Goal: Task Accomplishment & Management: Use online tool/utility

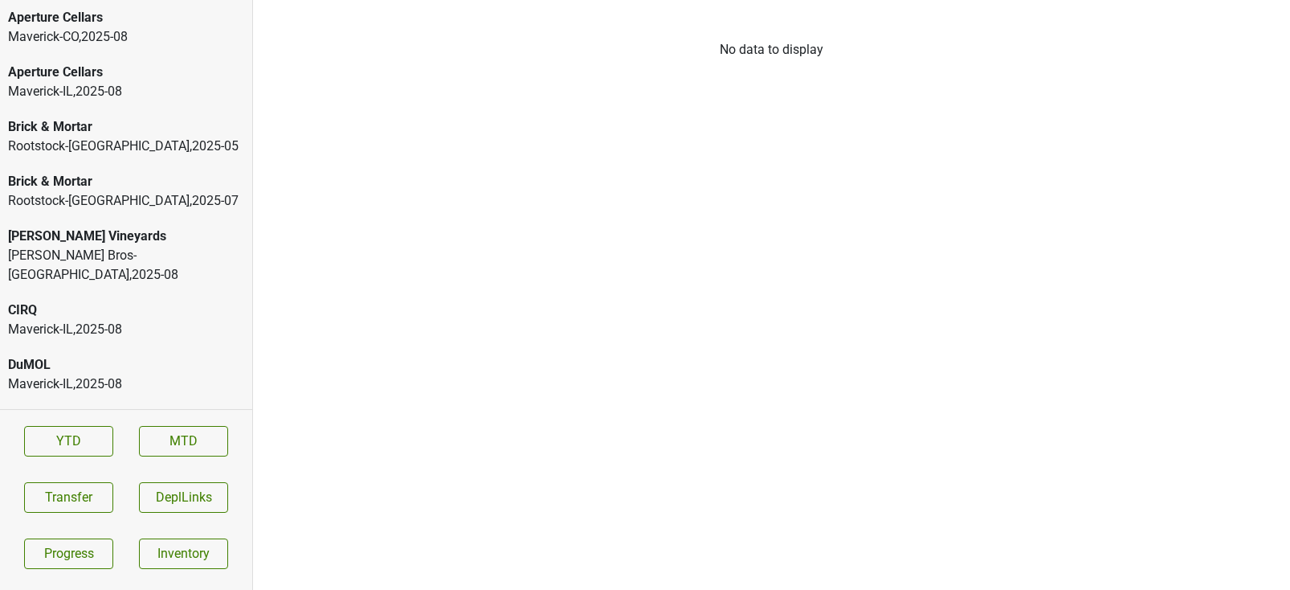
click at [124, 138] on div "Rootstock-[GEOGRAPHIC_DATA] , 2025 - 05" at bounding box center [126, 146] width 236 height 19
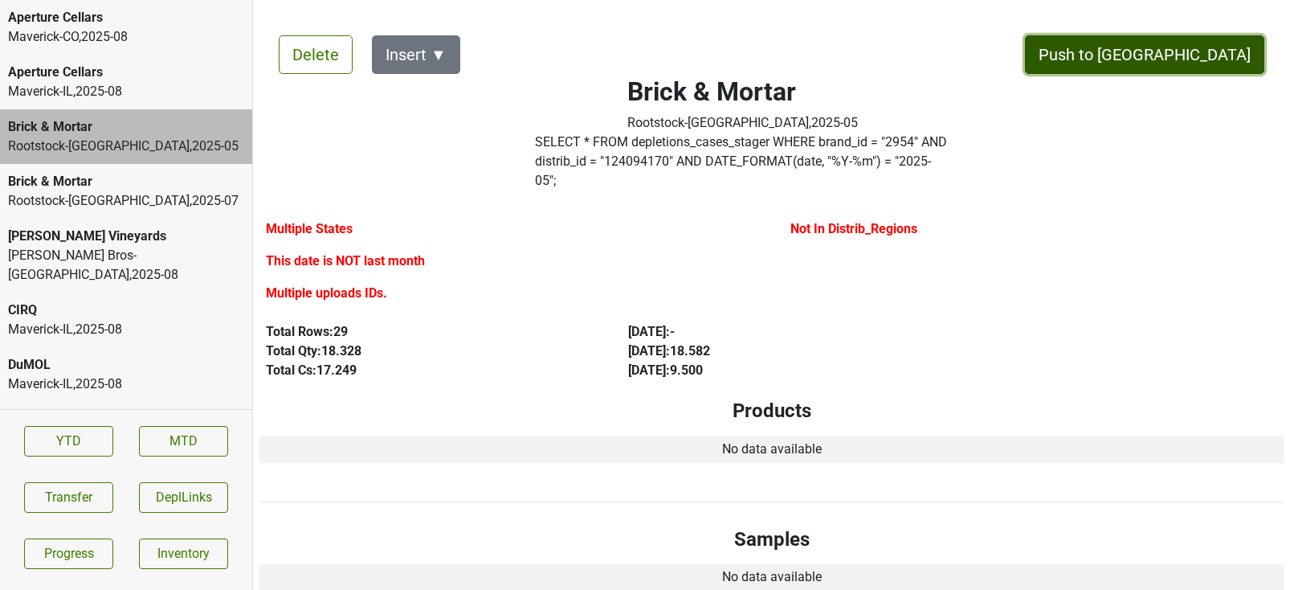
click at [1213, 52] on button "Push to [GEOGRAPHIC_DATA]" at bounding box center [1144, 54] width 239 height 39
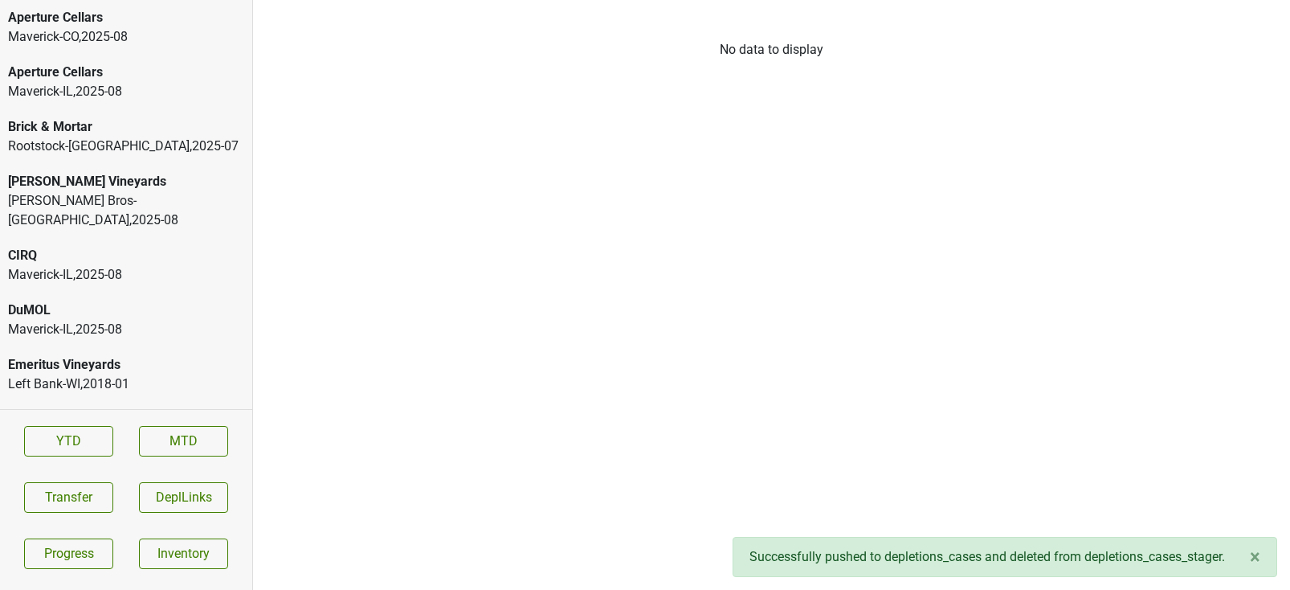
click at [133, 161] on div "Brick & Mortar Rootstock-MN , 2025 - 07" at bounding box center [126, 136] width 252 height 55
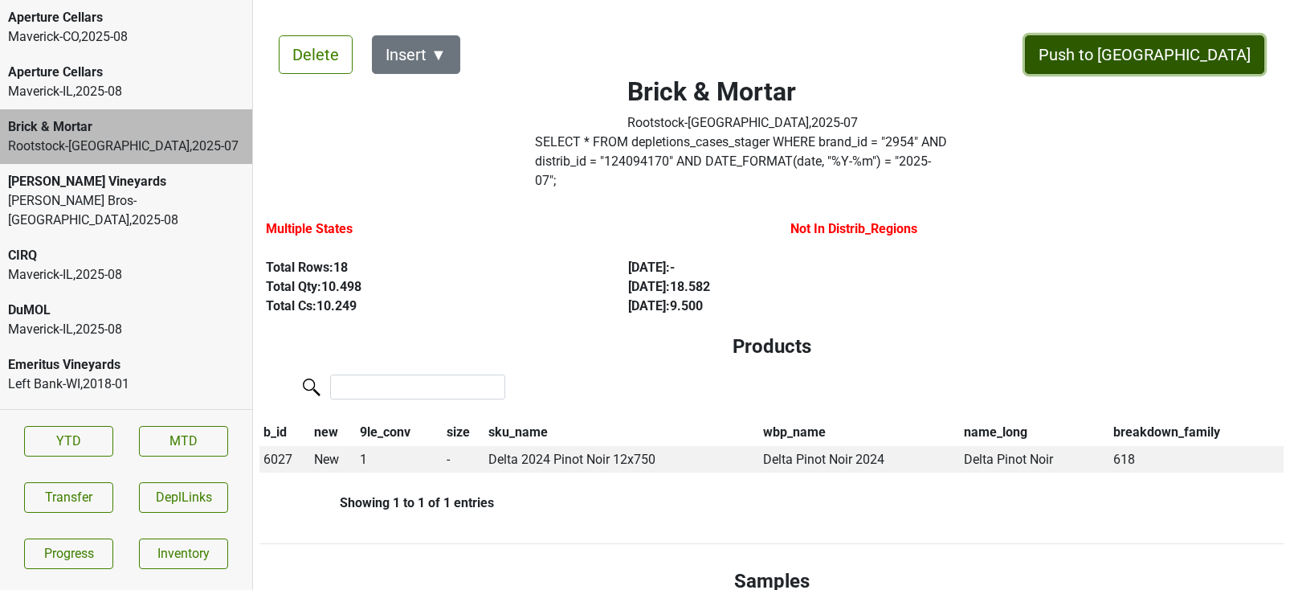
click at [1181, 59] on button "Push to DC" at bounding box center [1144, 54] width 239 height 39
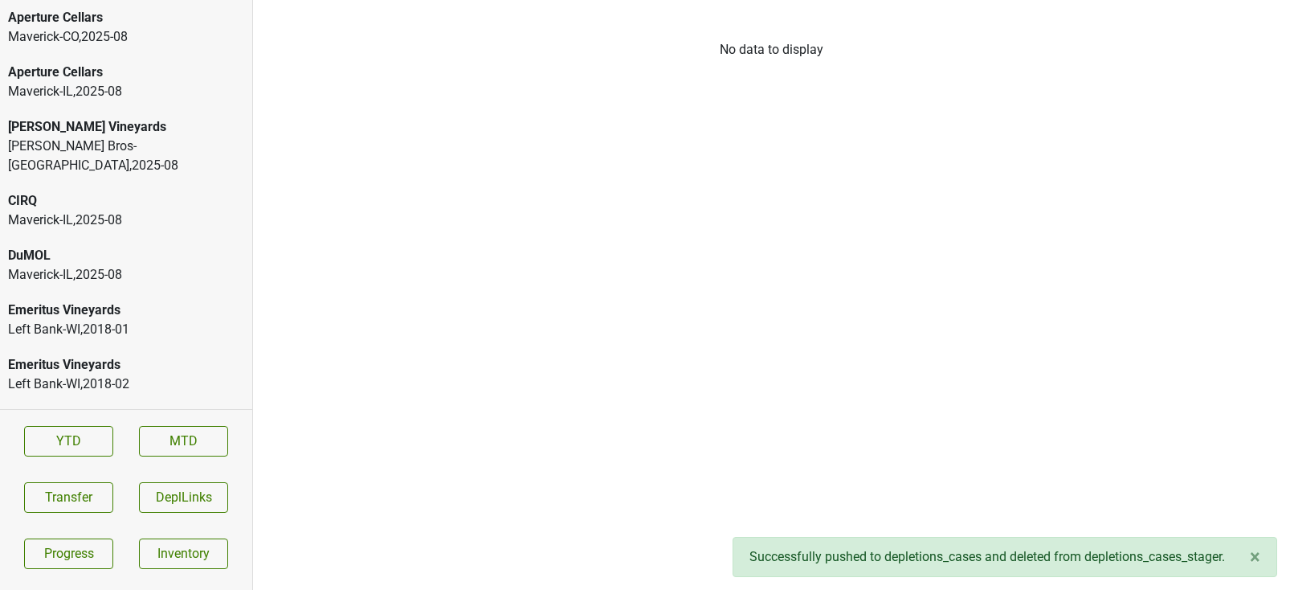
click at [112, 134] on div "[PERSON_NAME] Vineyards" at bounding box center [126, 126] width 236 height 19
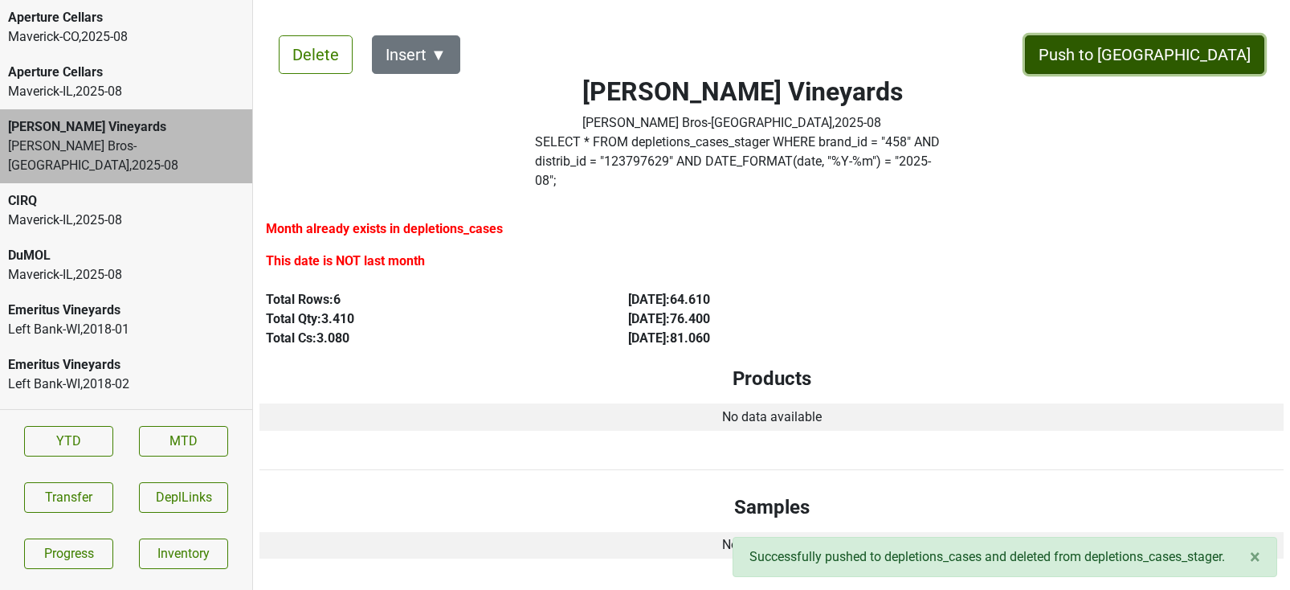
click at [1211, 36] on button "Push to DC" at bounding box center [1144, 54] width 239 height 39
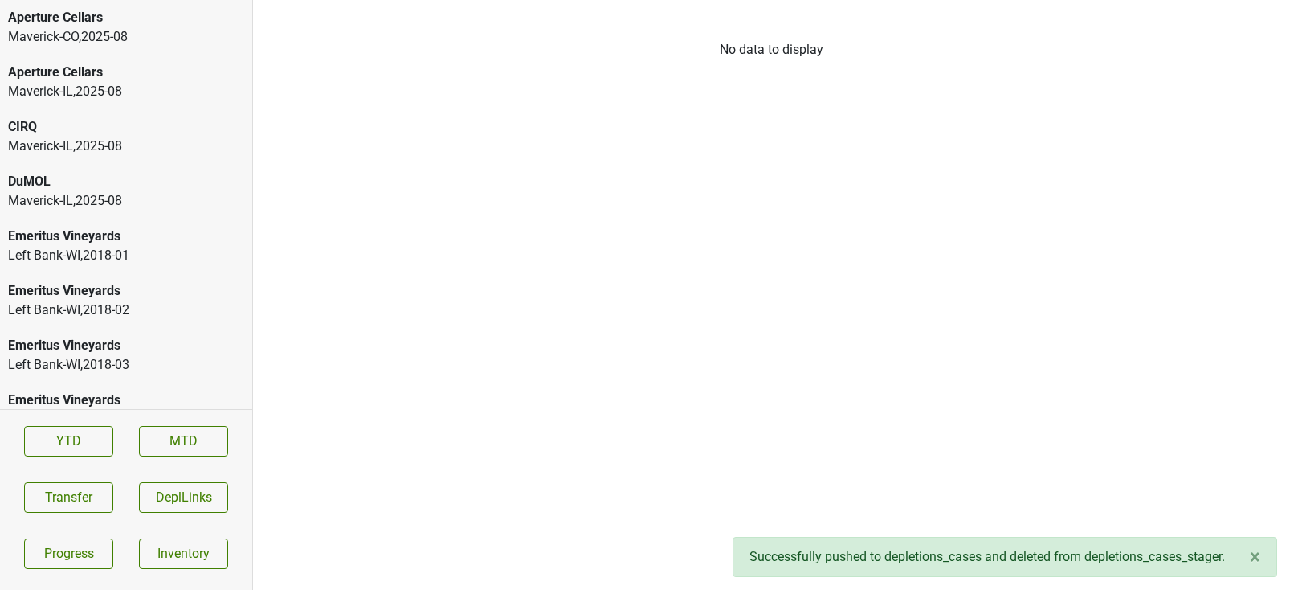
click at [138, 177] on div "DuMOL" at bounding box center [126, 181] width 236 height 19
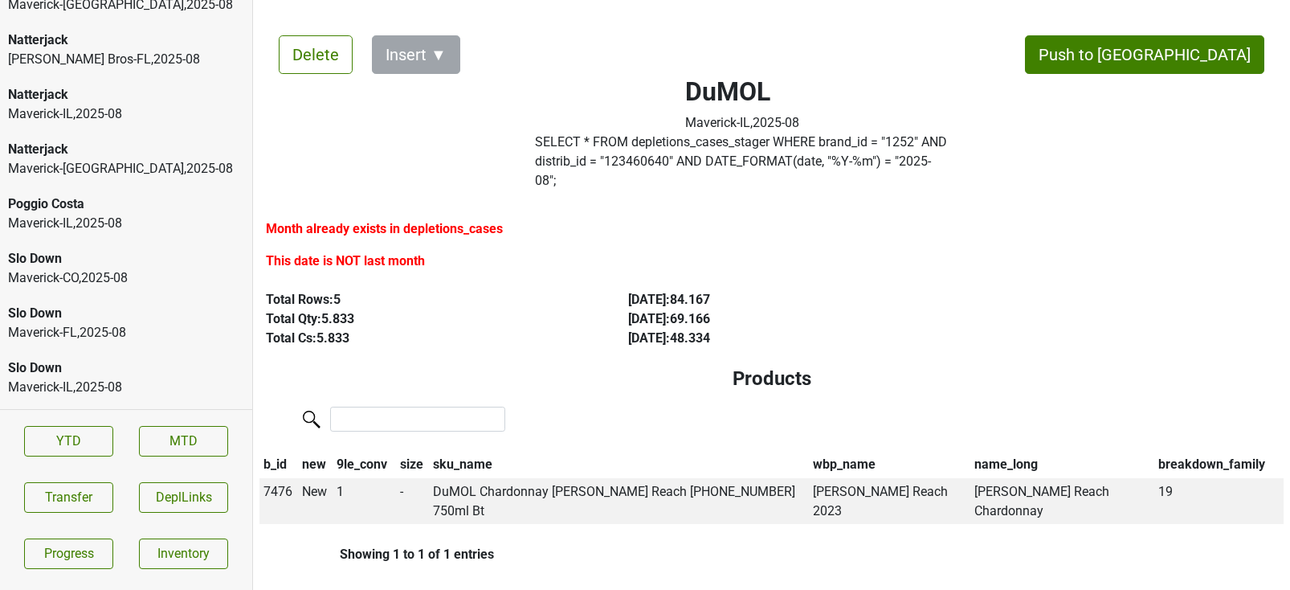
scroll to position [3469, 0]
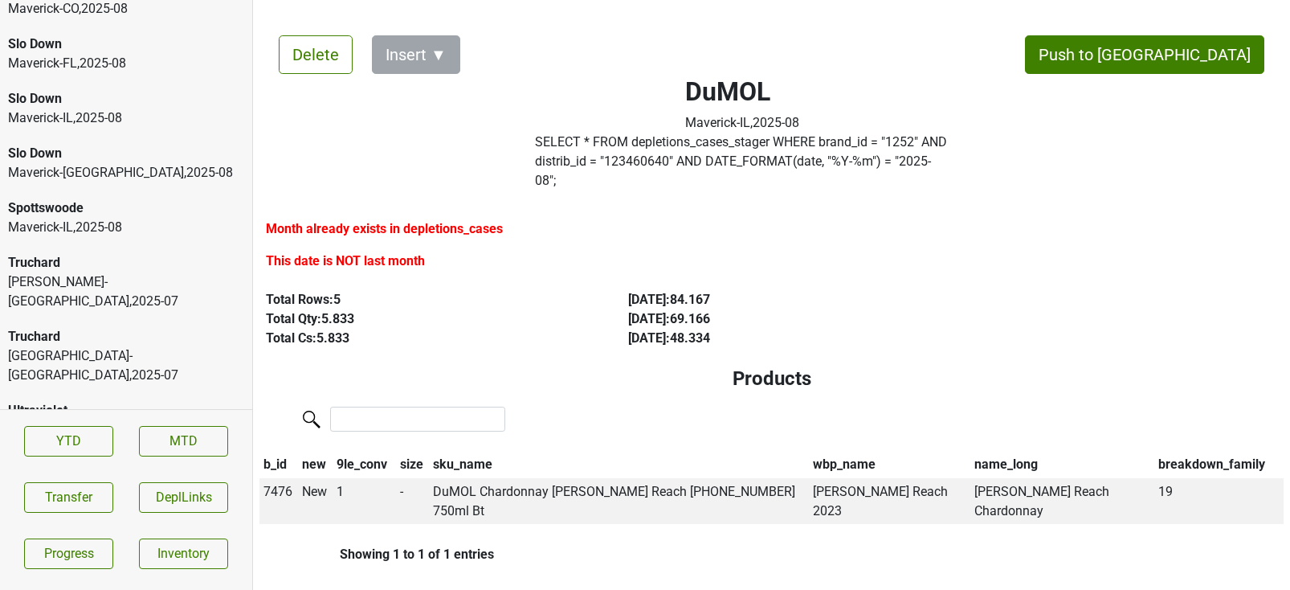
click at [104, 346] on div "Monterey-CA , 2025 - 07" at bounding box center [126, 365] width 236 height 39
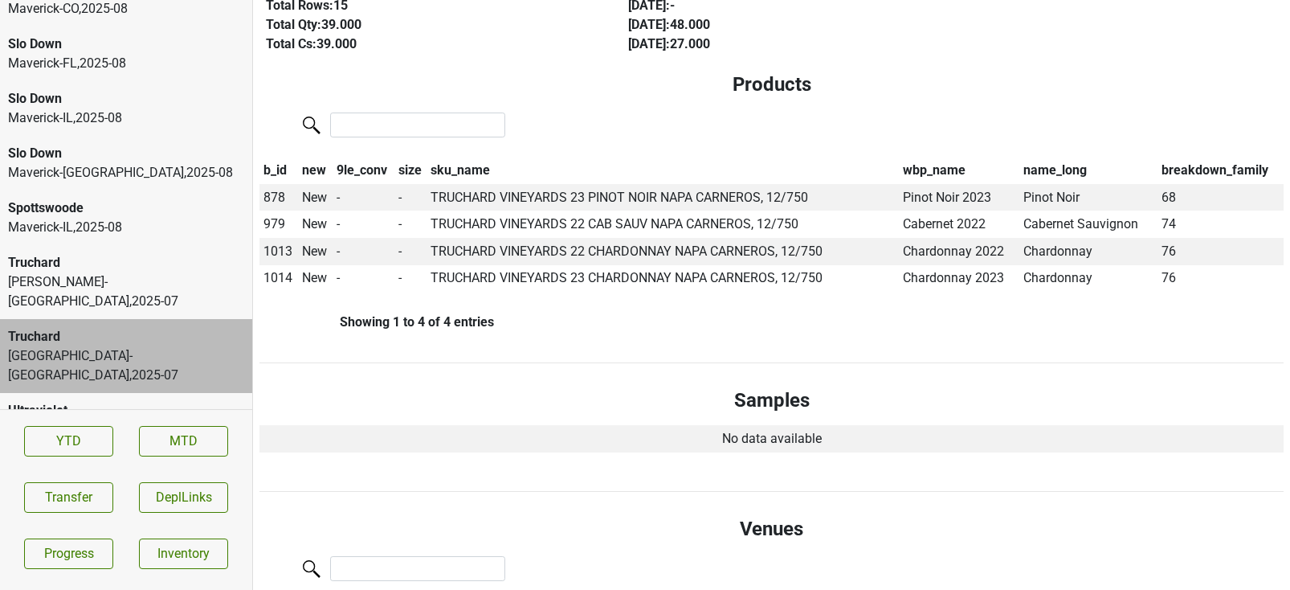
scroll to position [0, 0]
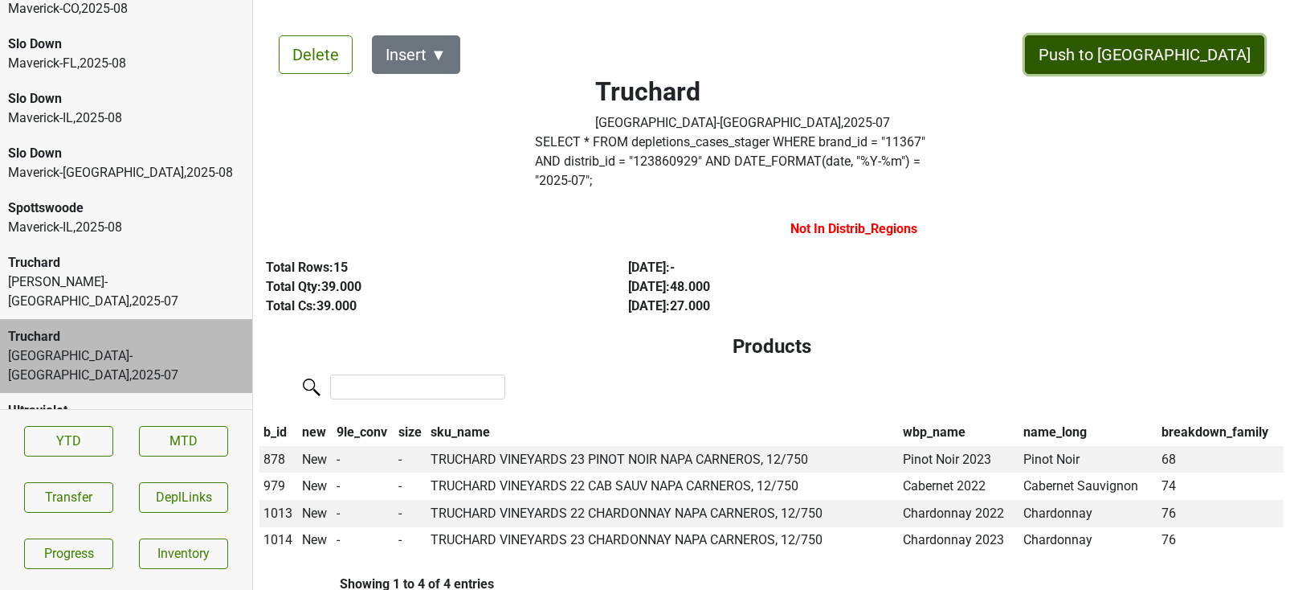
click at [1223, 70] on button "Push to DC" at bounding box center [1144, 54] width 239 height 39
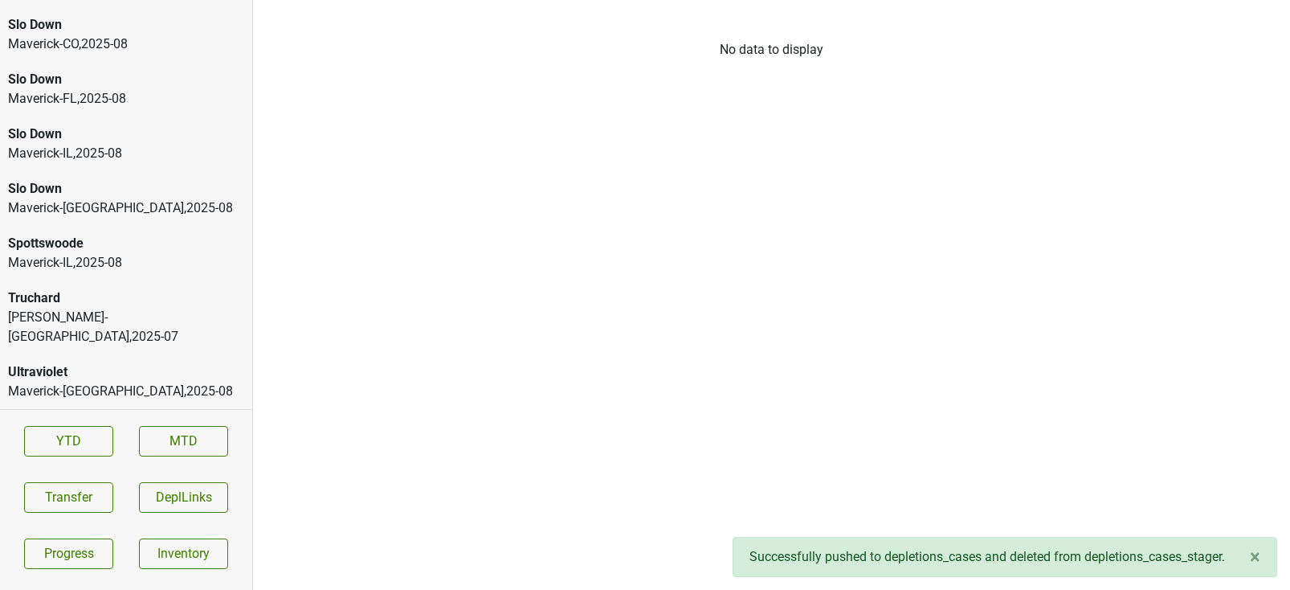
scroll to position [3414, 0]
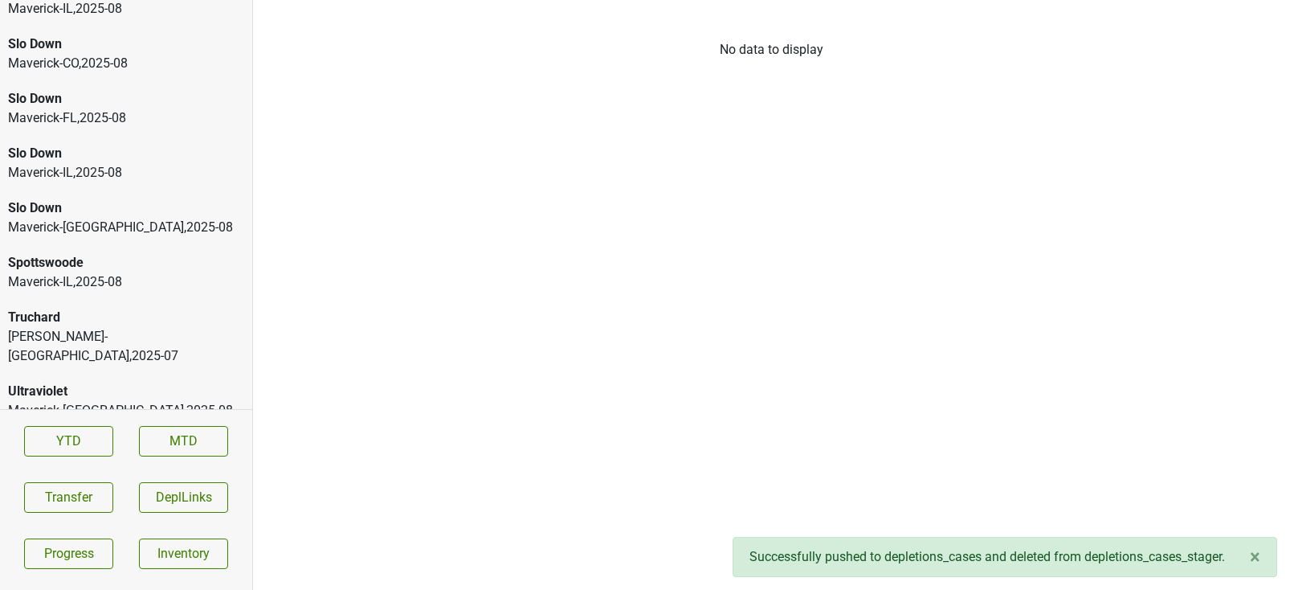
click at [116, 309] on div "Truchard" at bounding box center [126, 317] width 236 height 19
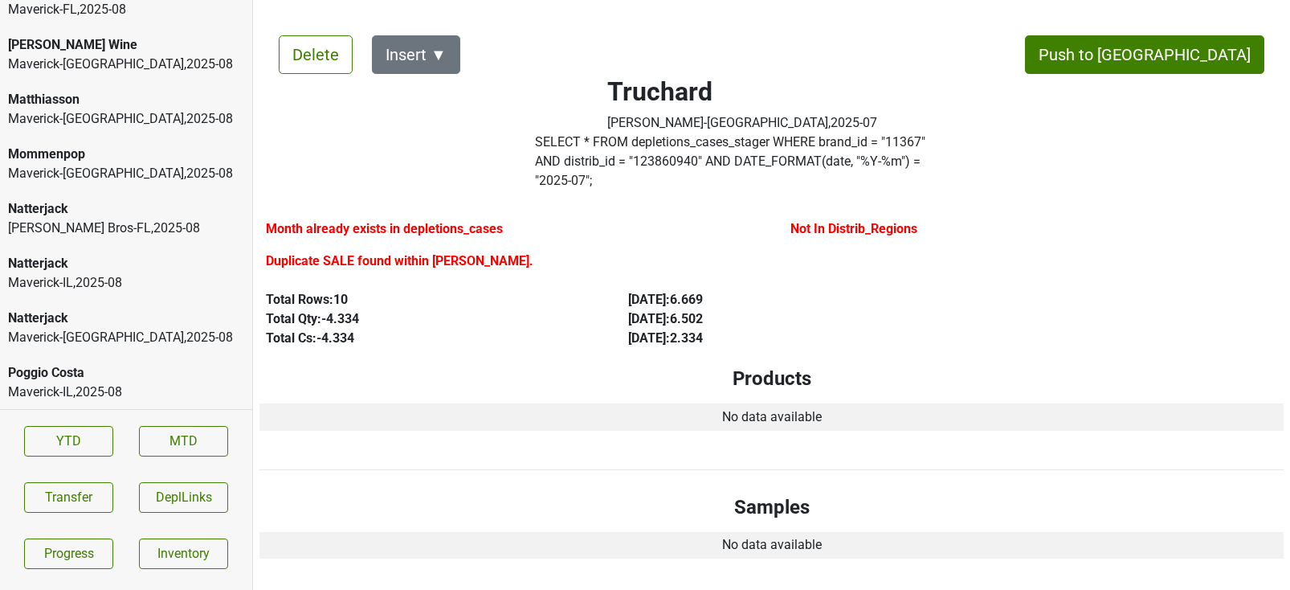
scroll to position [3030, 0]
click at [105, 195] on div "Natterjack Johnson Bros-FL , 2025 - 08" at bounding box center [126, 219] width 252 height 55
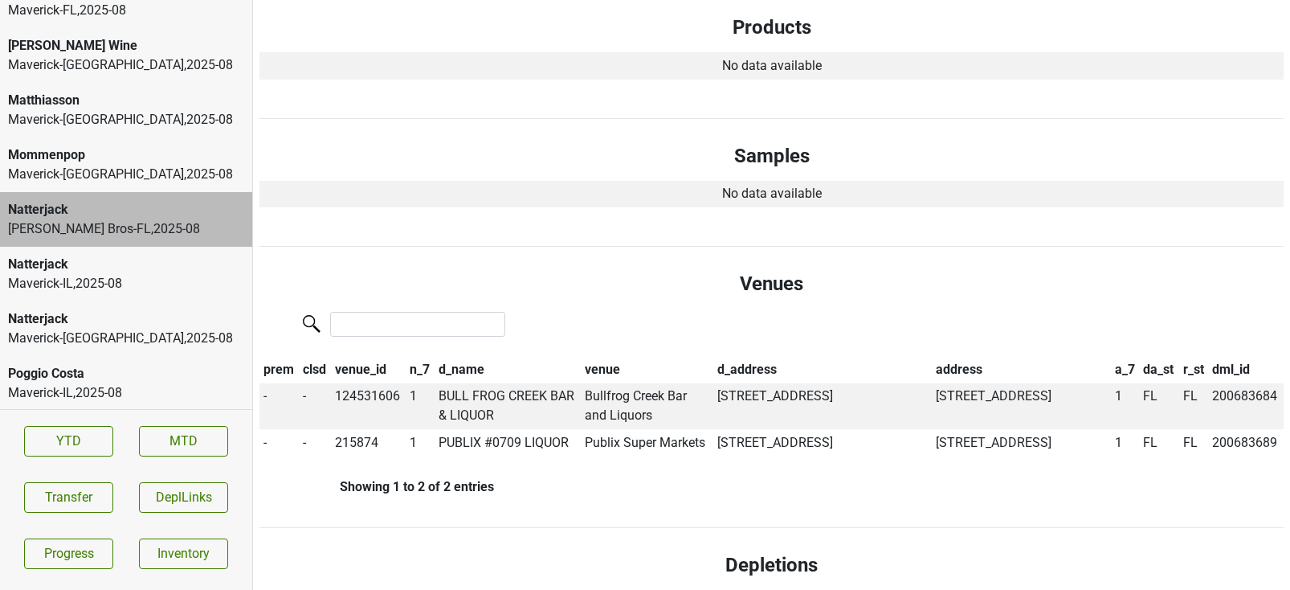
scroll to position [0, 0]
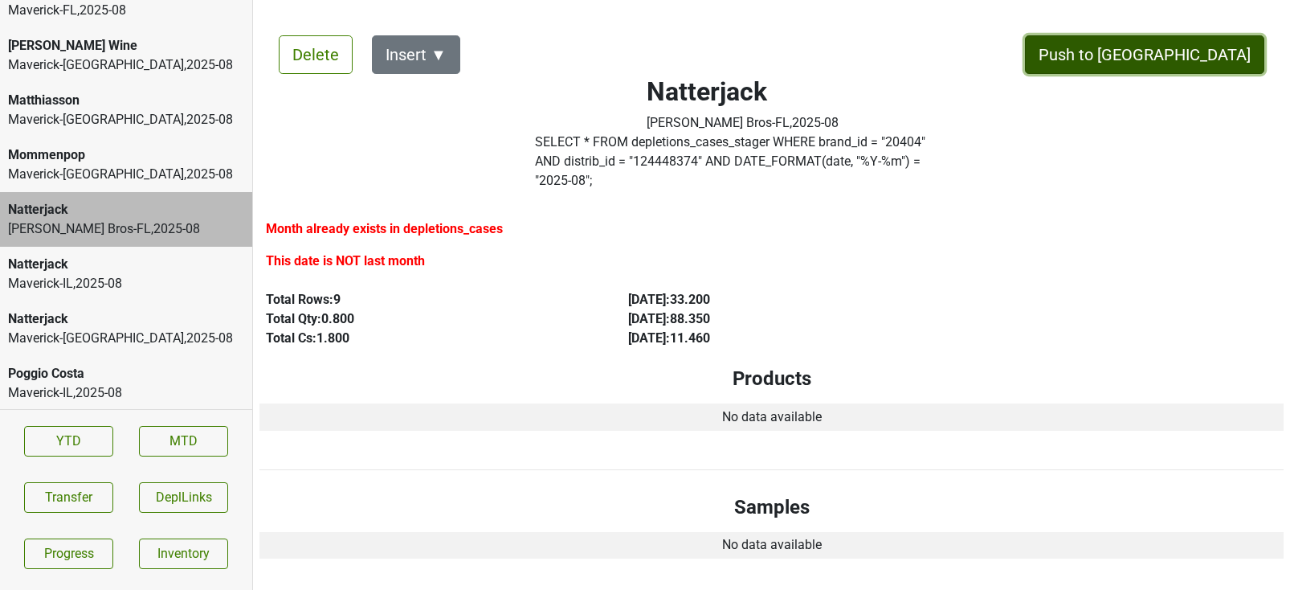
click at [1202, 51] on button "Push to DC" at bounding box center [1144, 54] width 239 height 39
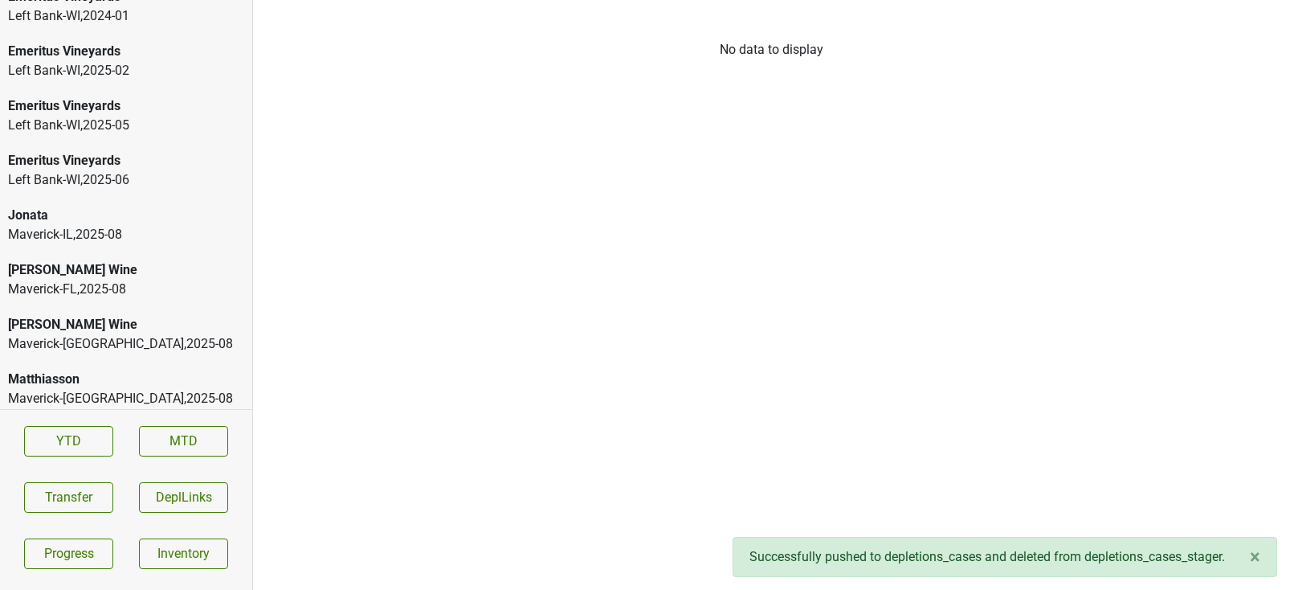
scroll to position [3360, 0]
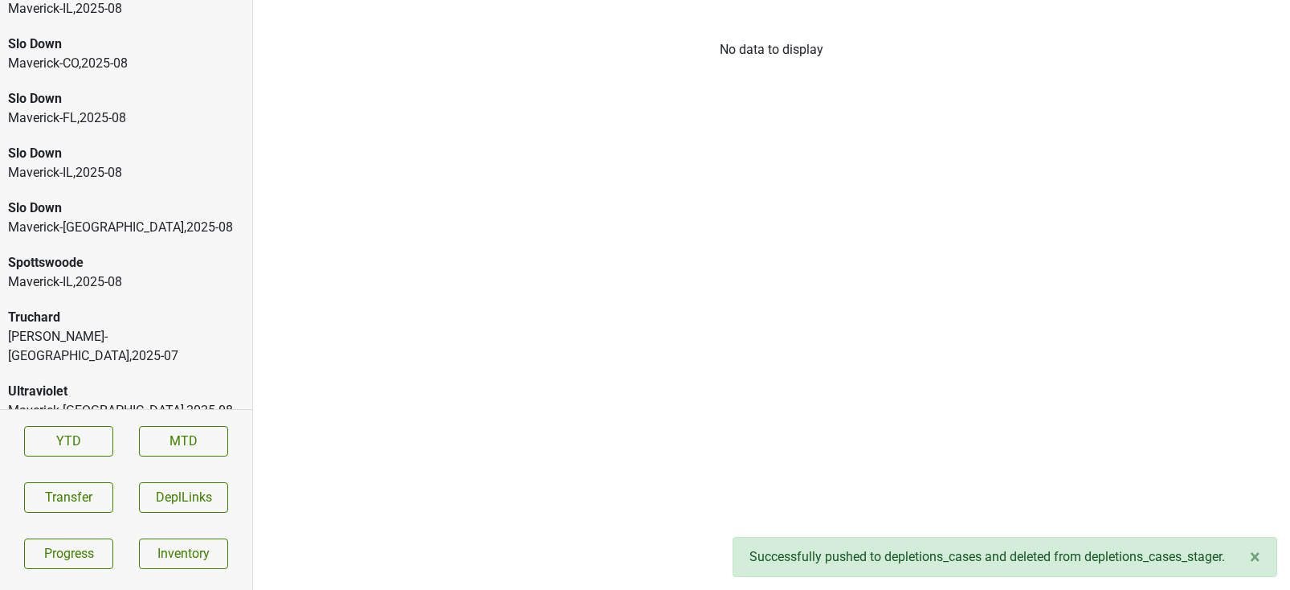
click at [55, 348] on div "Truchard Baker-VT , 2025 - 07" at bounding box center [126, 337] width 252 height 74
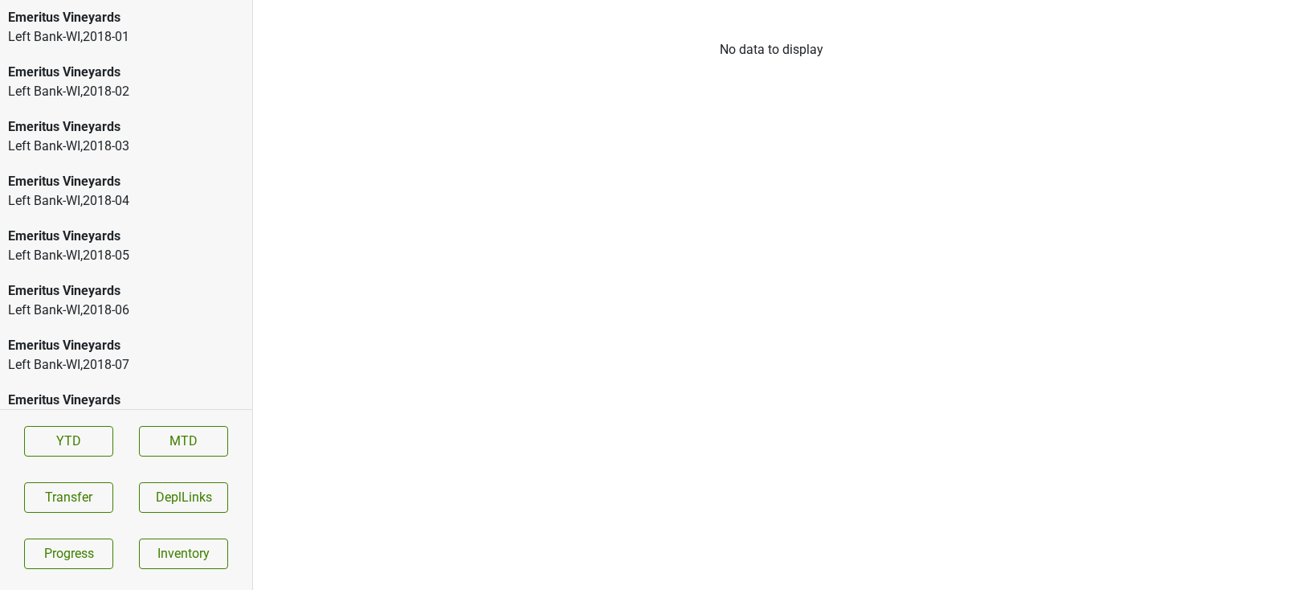
scroll to position [2431, 0]
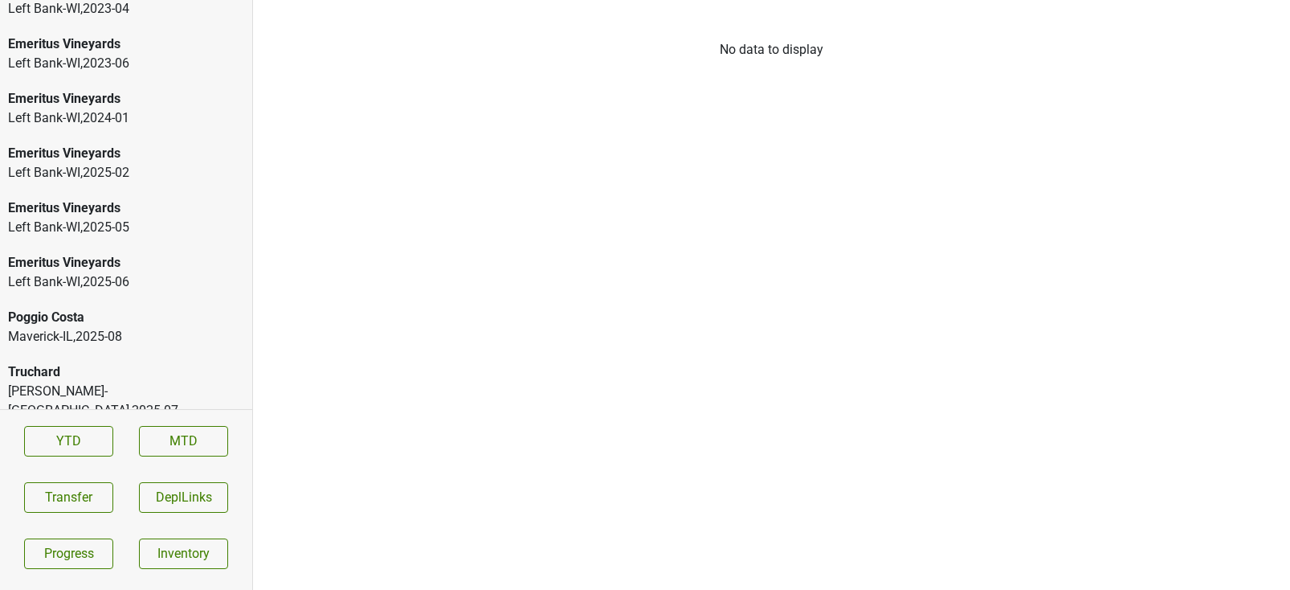
click at [106, 380] on div "Truchard" at bounding box center [126, 371] width 236 height 19
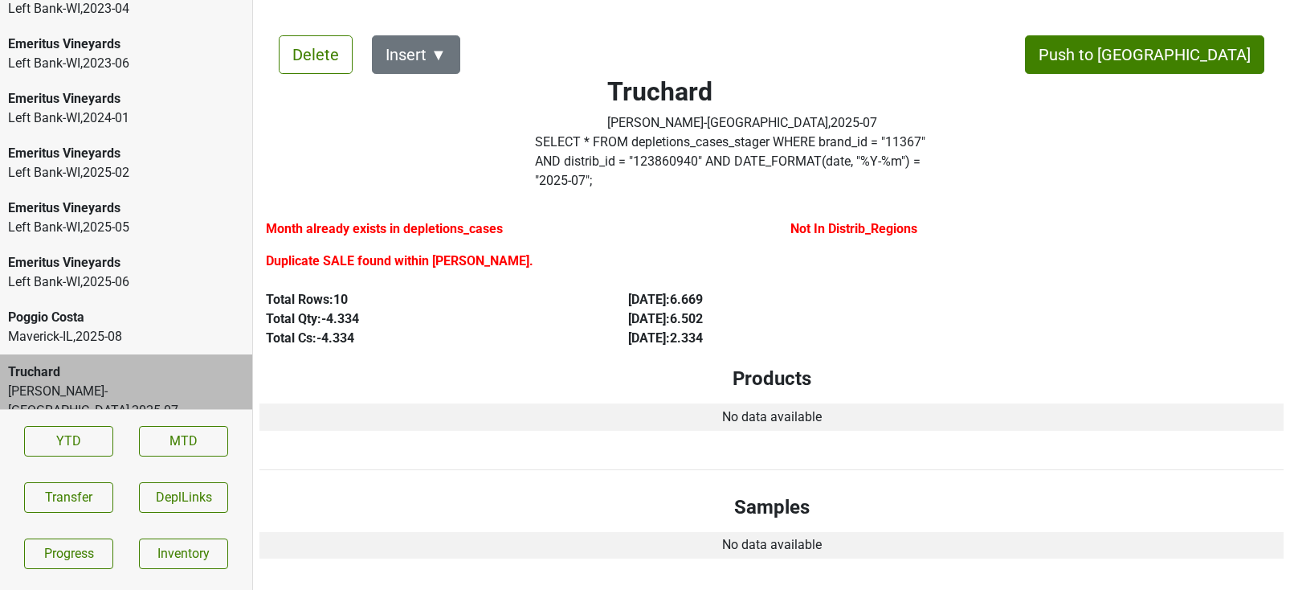
click at [109, 318] on div "Poggio Costa" at bounding box center [126, 317] width 236 height 19
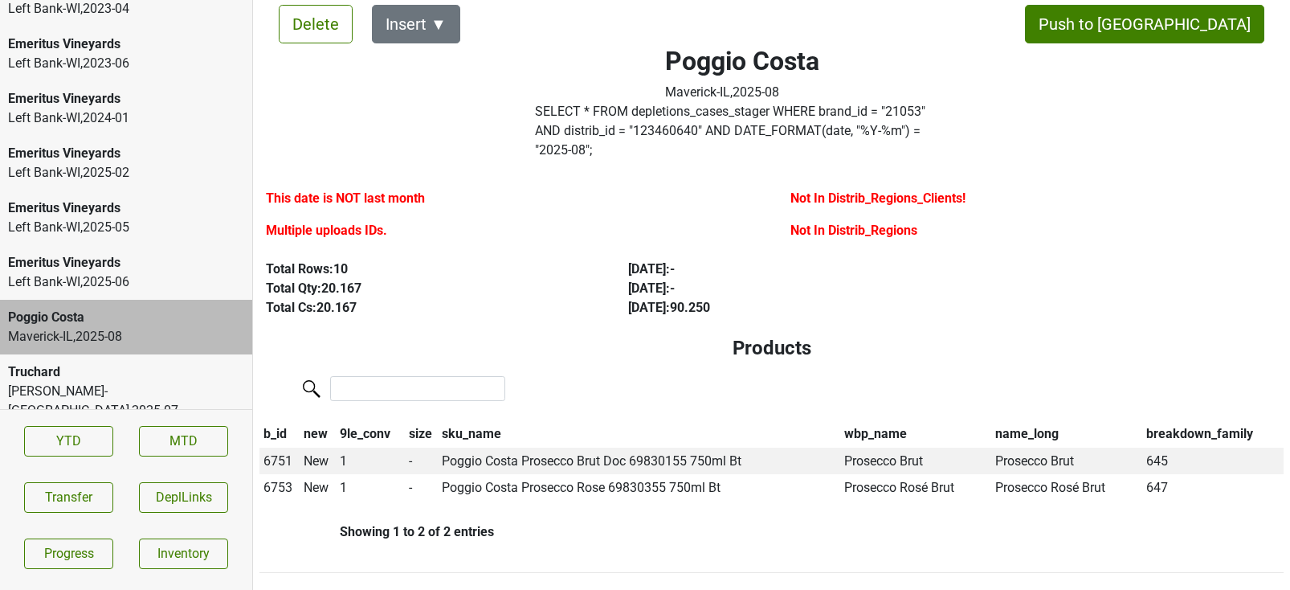
scroll to position [10, 0]
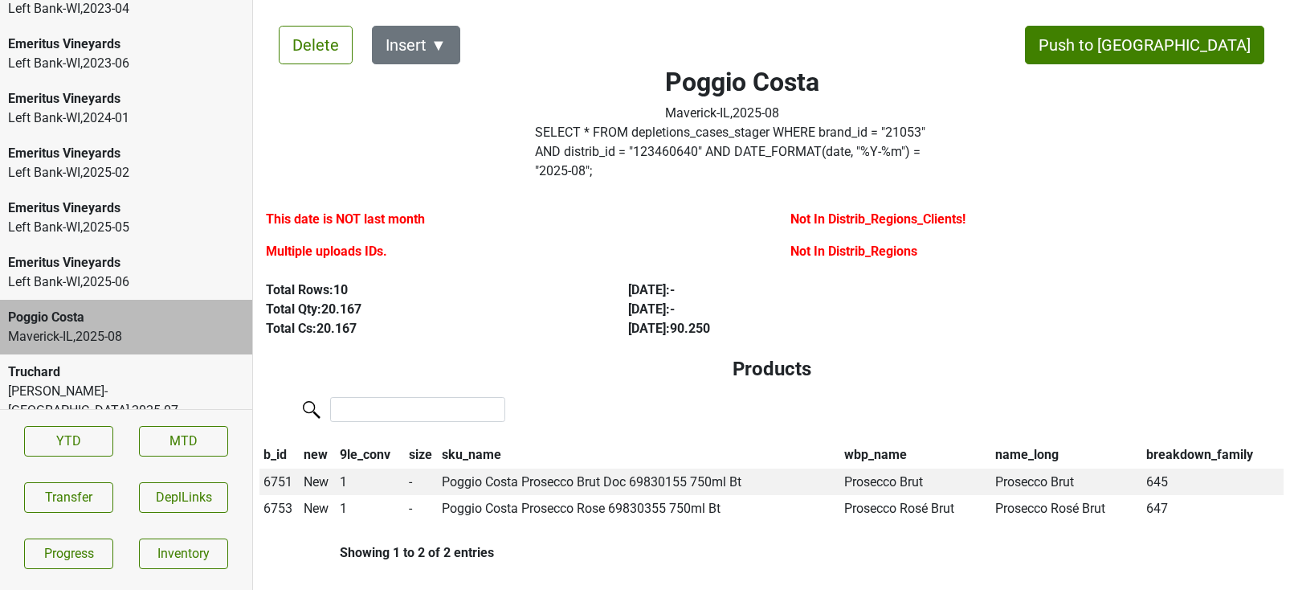
click at [355, 242] on label "Multiple uploads IDs." at bounding box center [326, 251] width 121 height 19
click at [337, 210] on label "This date is NOT last month" at bounding box center [345, 219] width 159 height 19
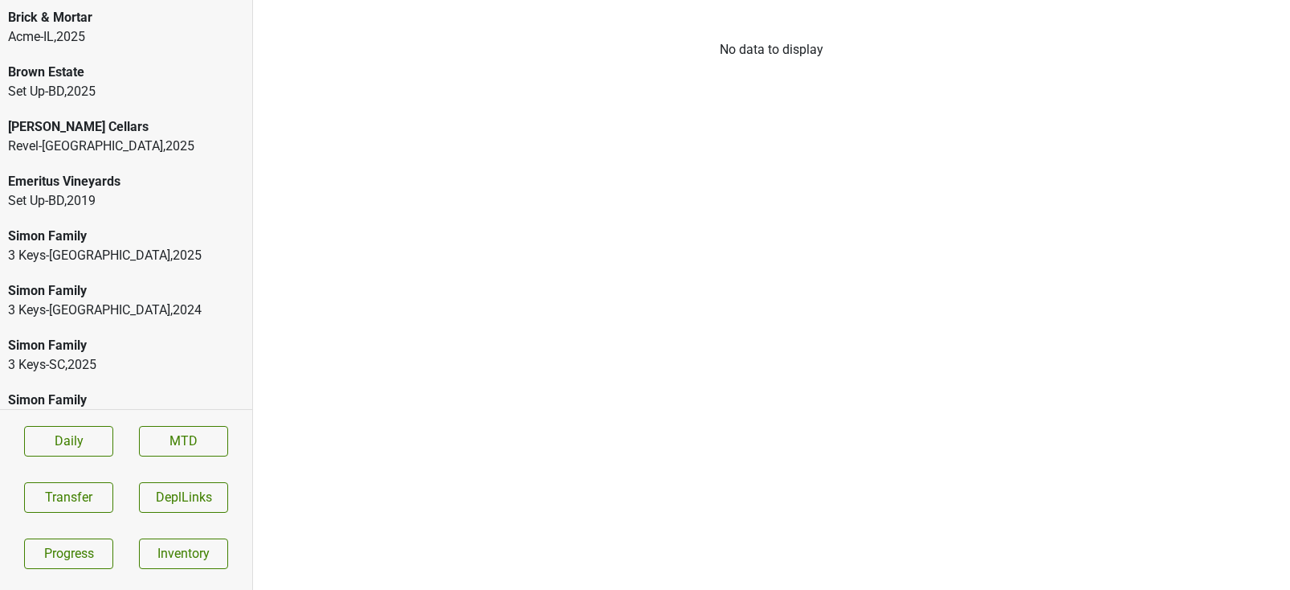
click at [157, 34] on div "Acme-IL , 2025" at bounding box center [126, 36] width 236 height 19
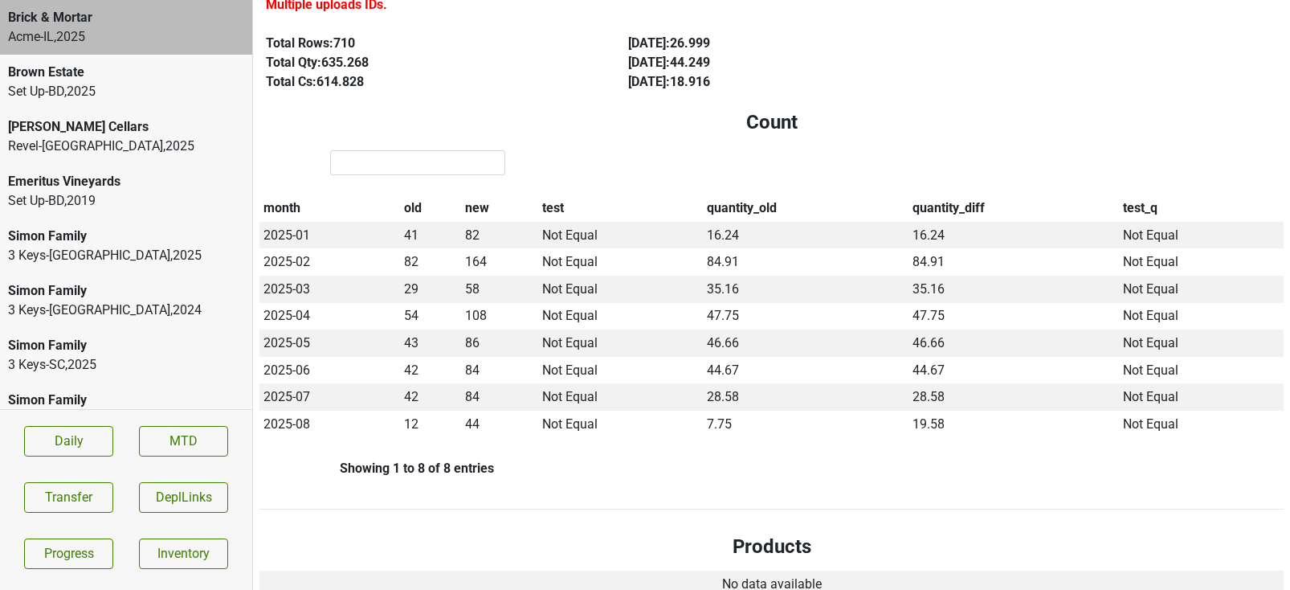
scroll to position [308, 0]
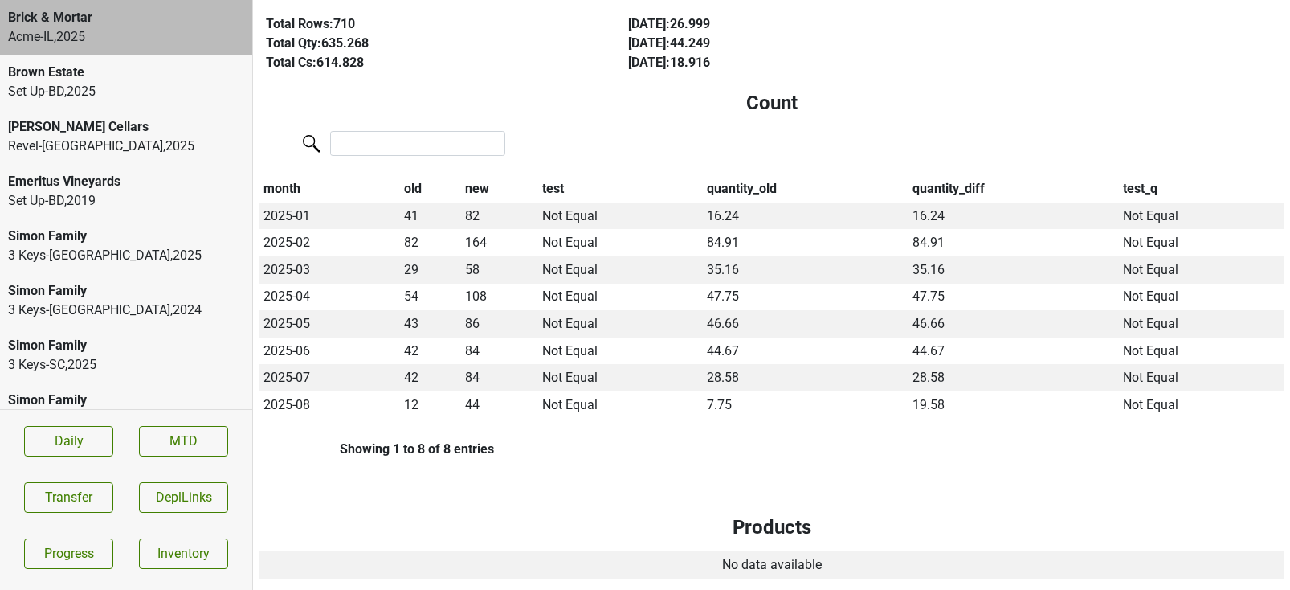
click at [107, 142] on div "Revel-CA , 2025" at bounding box center [126, 146] width 236 height 19
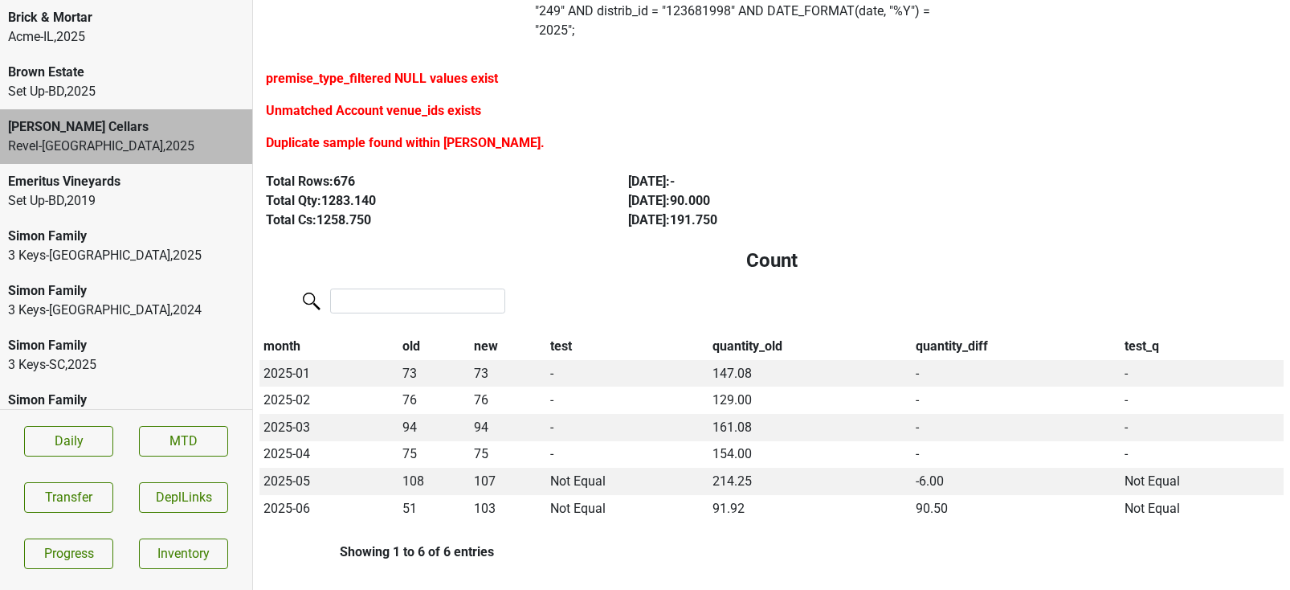
scroll to position [140, 0]
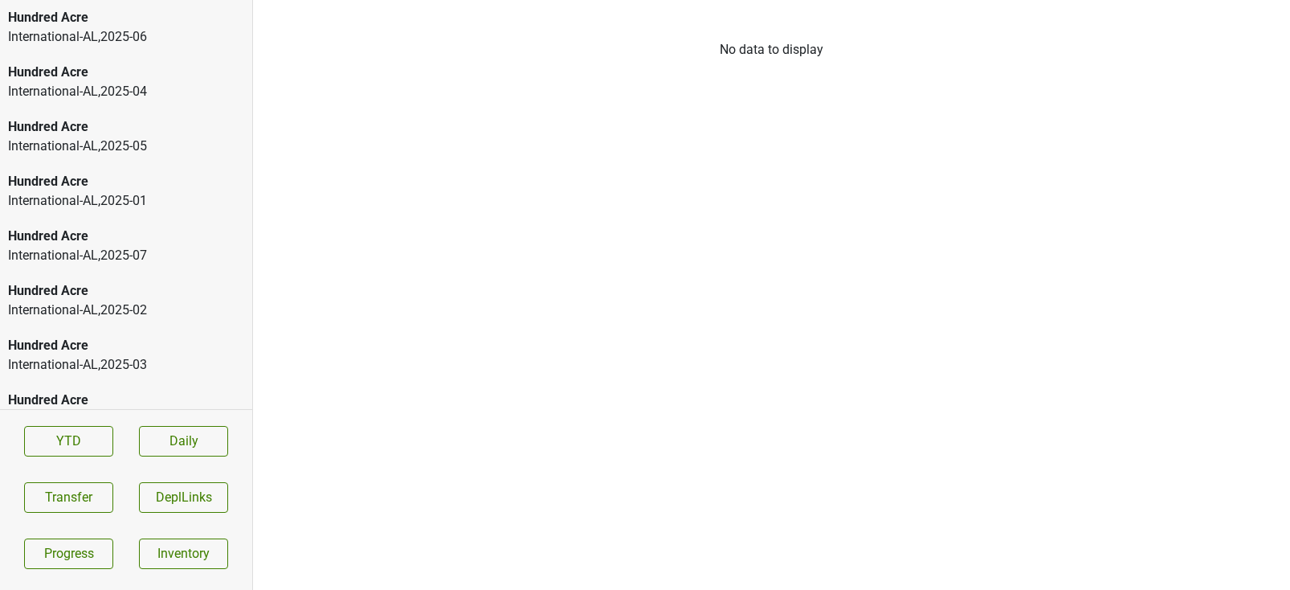
scroll to position [2650, 0]
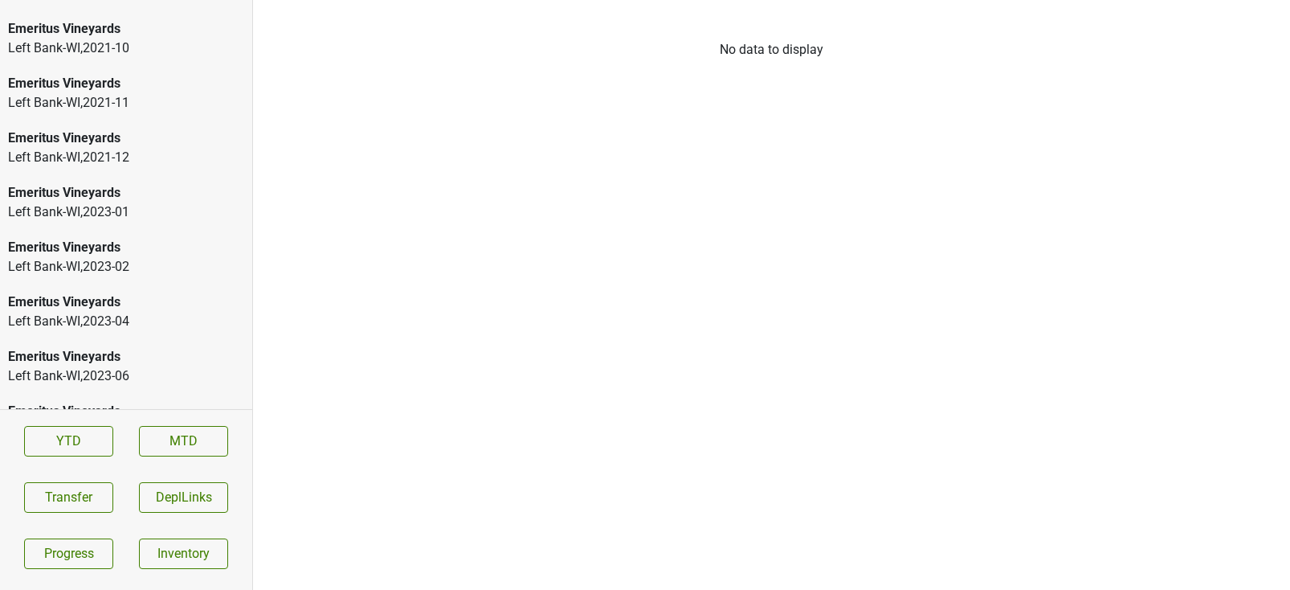
scroll to position [2431, 0]
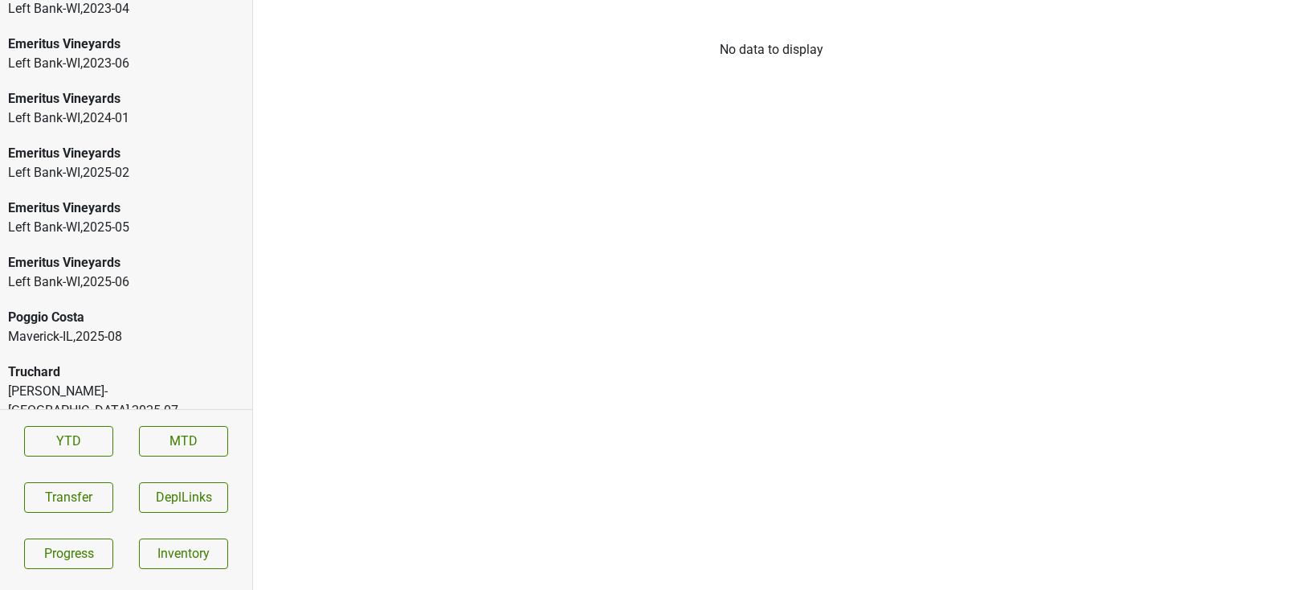
click at [120, 385] on div "Baker-VT , 2025 - 07" at bounding box center [126, 401] width 236 height 39
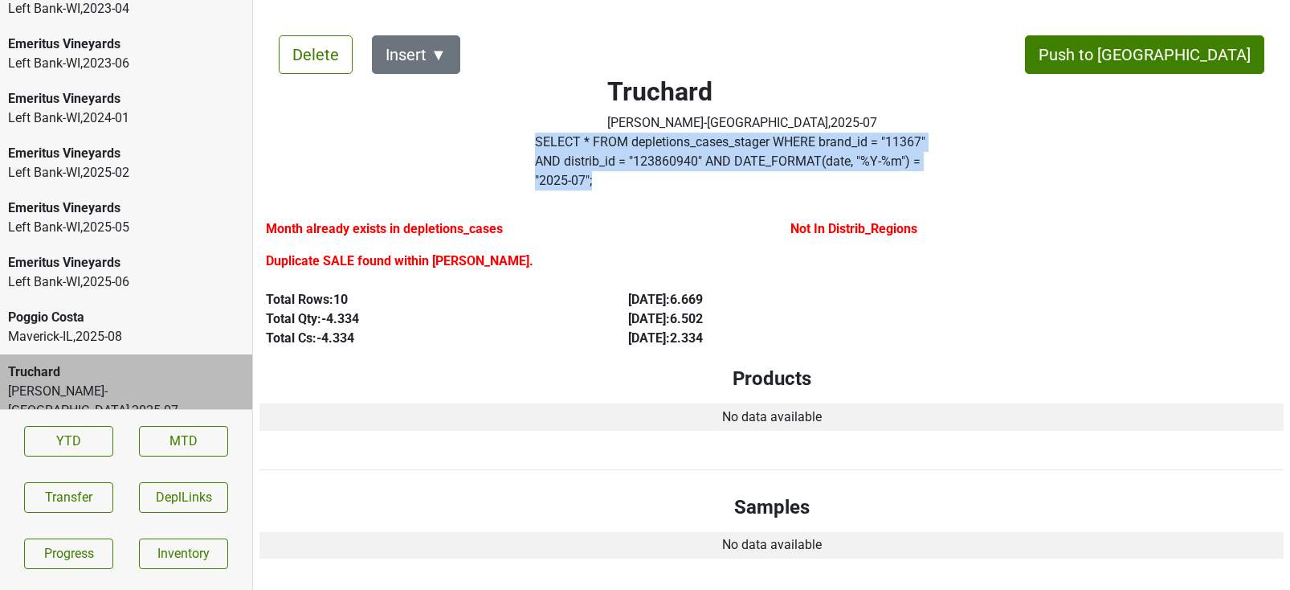
drag, startPoint x: 907, startPoint y: 159, endPoint x: 518, endPoint y: 147, distance: 388.9
click at [518, 147] on div "Truchard Baker-VT , 2025 - 07 SELECT * FROM depletions_cases_stager WHERE brand…" at bounding box center [742, 106] width 526 height 181
copy div "SELECT * FROM depletions_cases_stager WHERE brand_id = " 11367 " AND distrib_id…"
click at [92, 503] on button "Transfer" at bounding box center [68, 497] width 89 height 31
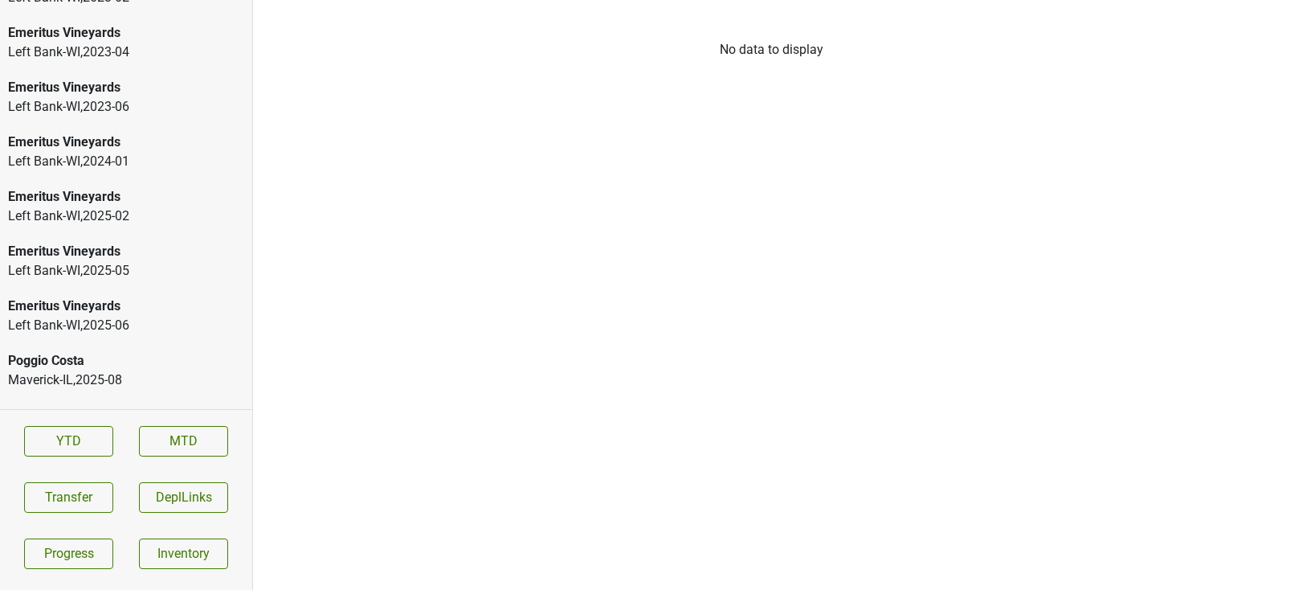
scroll to position [2431, 0]
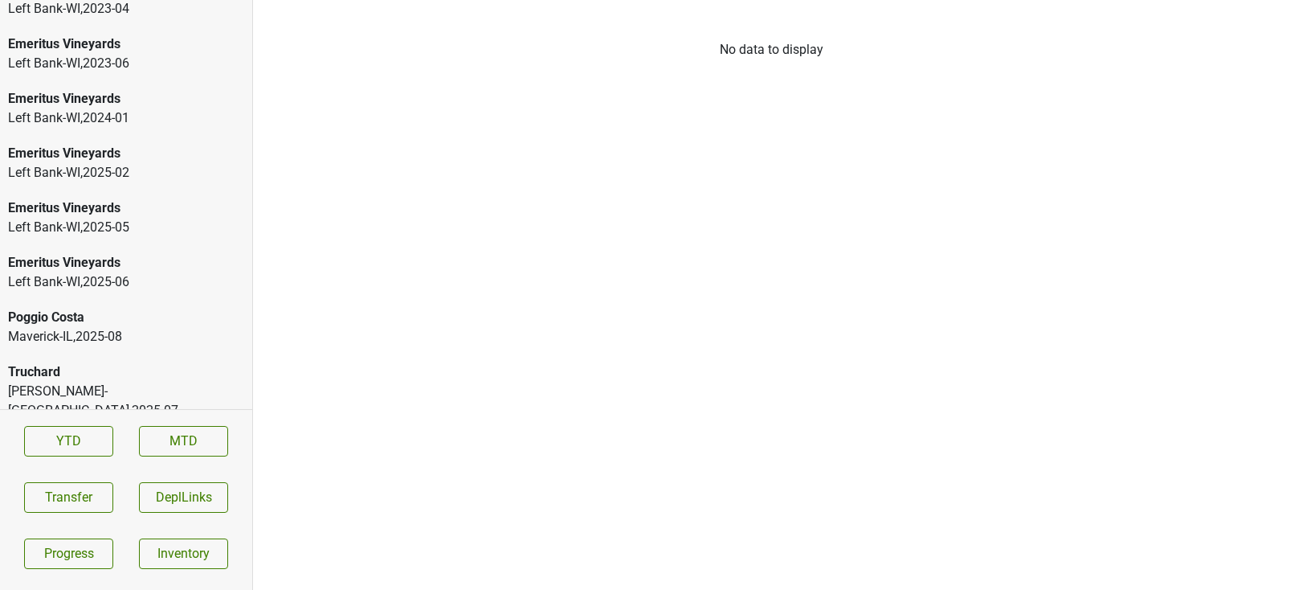
click at [89, 382] on div "Baker-VT , 2025 - 07" at bounding box center [126, 401] width 236 height 39
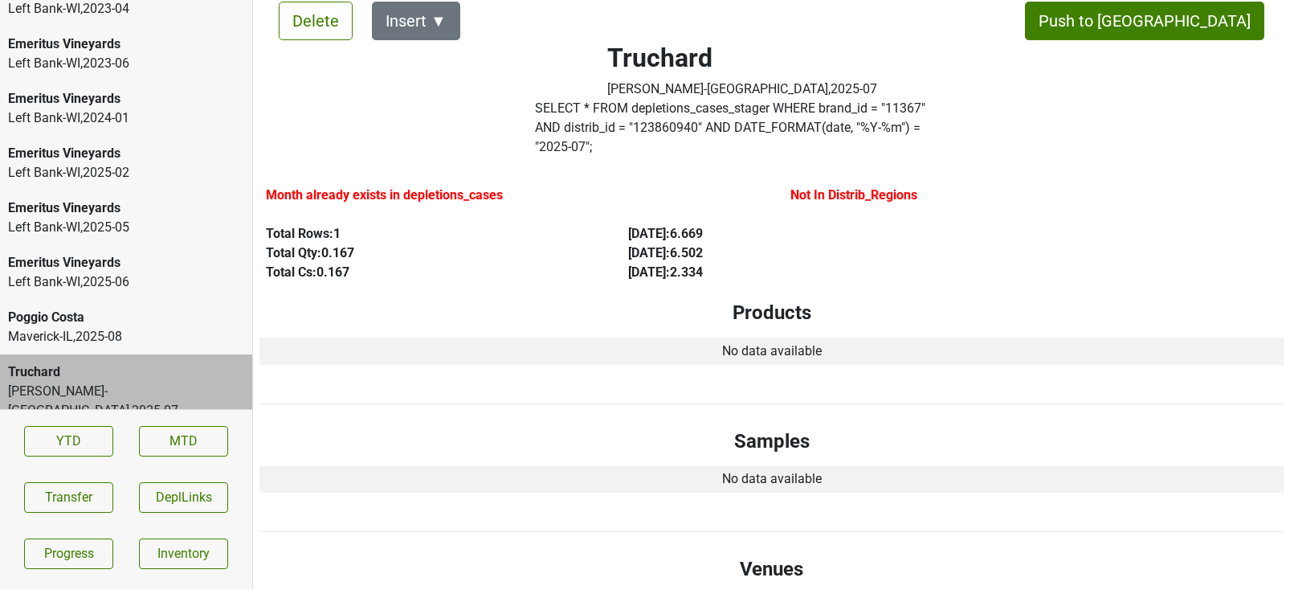
scroll to position [0, 0]
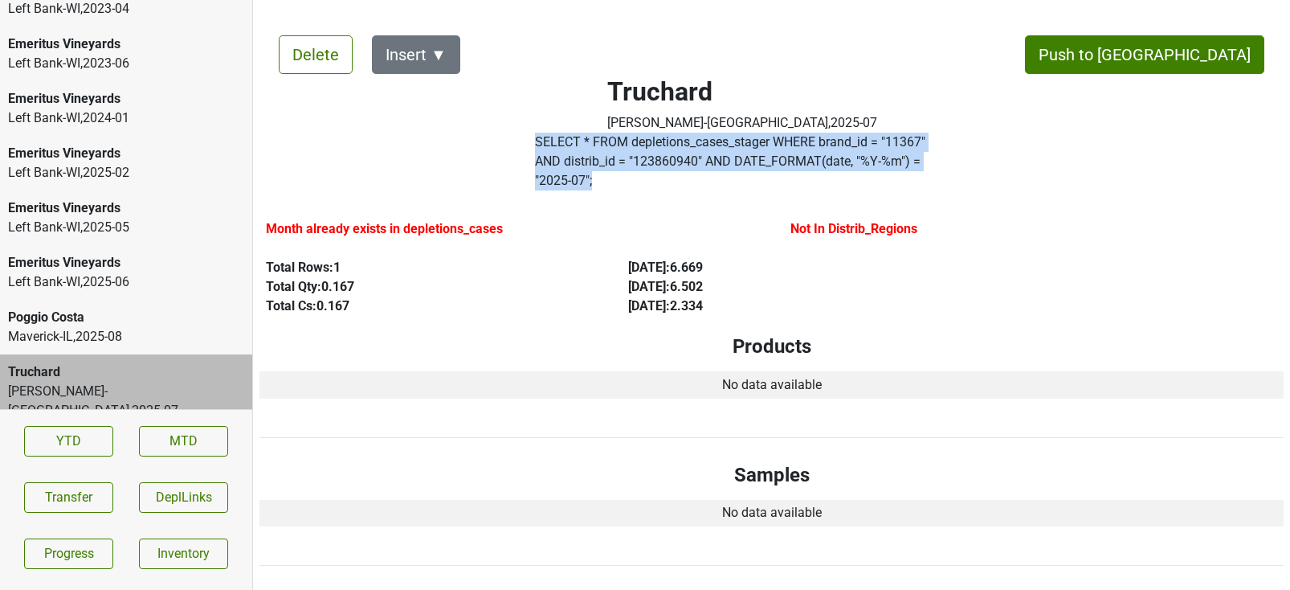
drag, startPoint x: 905, startPoint y: 161, endPoint x: 541, endPoint y: 138, distance: 364.6
click at [541, 138] on div "SELECT * FROM depletions_cases_stager WHERE brand_id = " 11367 " AND distrib_id…" at bounding box center [742, 165] width 439 height 64
copy label "SELECT * FROM depletions_cases_stager WHERE brand_id = " 11367 " AND distrib_id…"
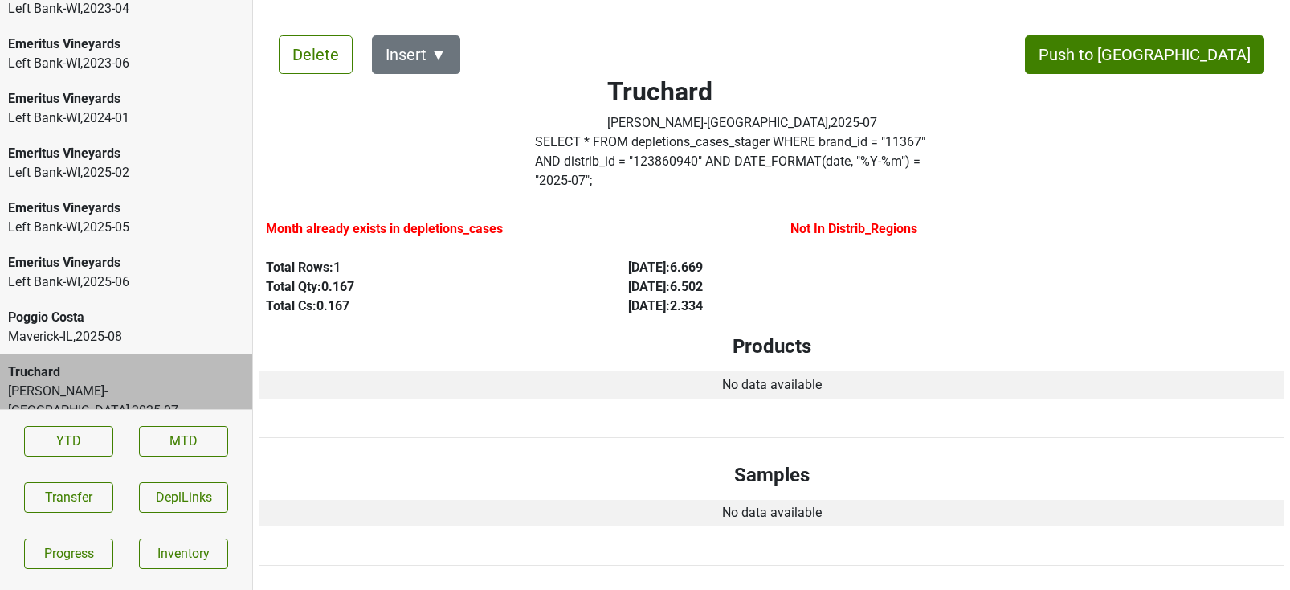
click at [129, 322] on div "Poggio Costa" at bounding box center [126, 317] width 236 height 19
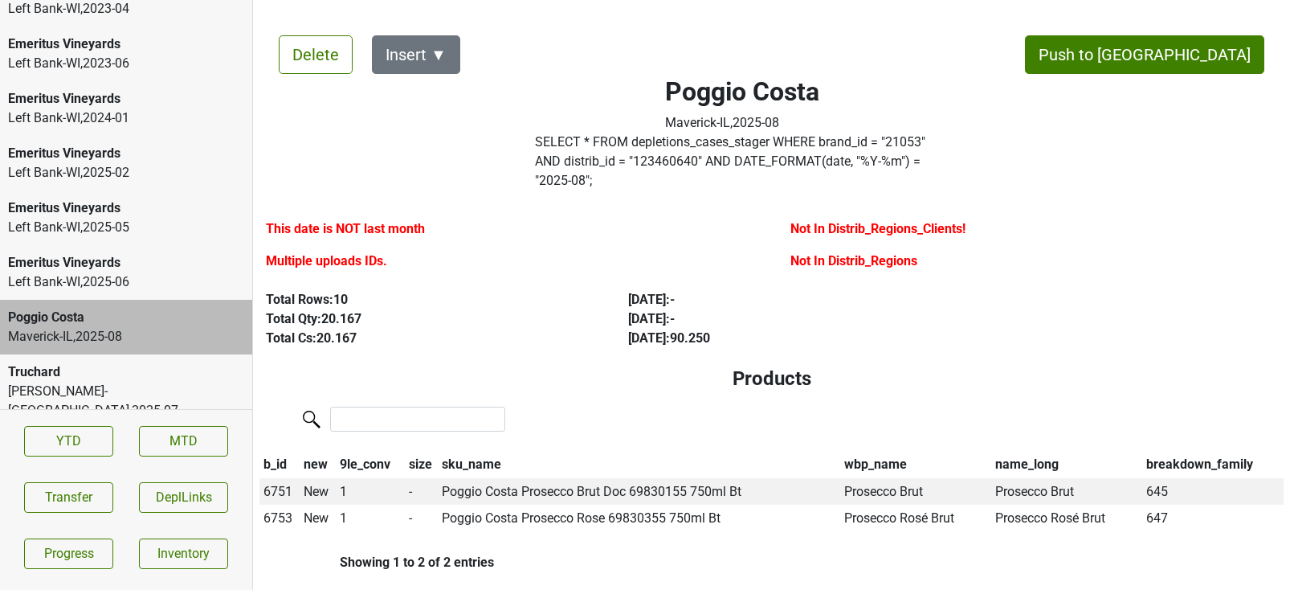
click at [361, 251] on label "Multiple uploads IDs." at bounding box center [326, 260] width 121 height 19
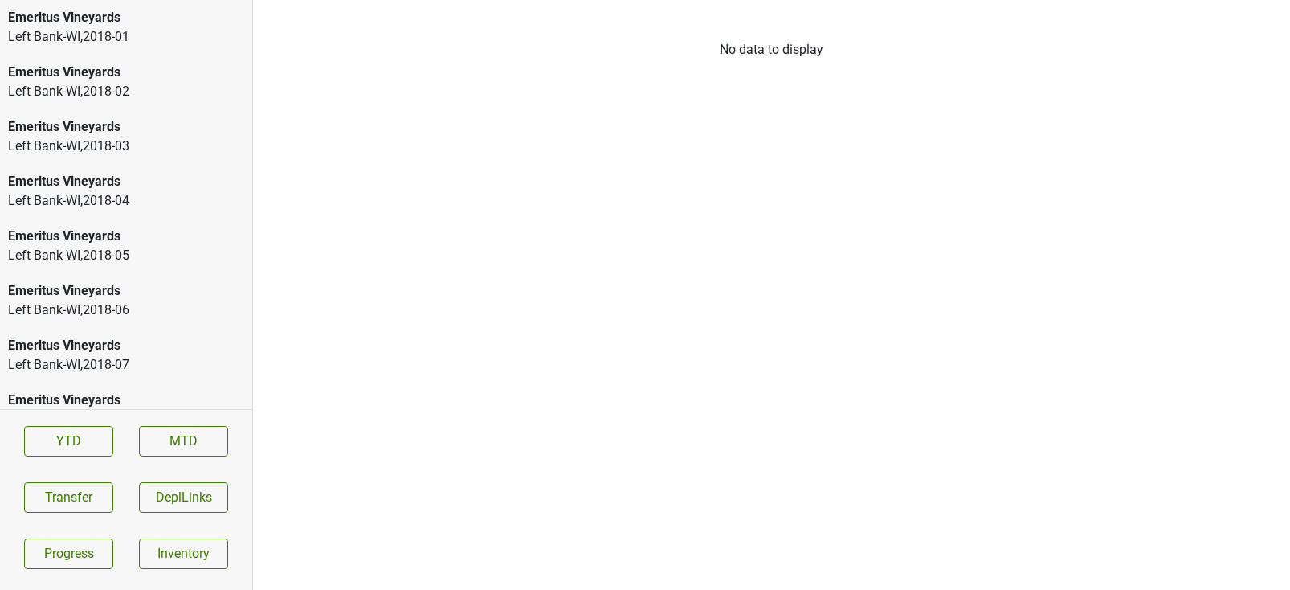
scroll to position [2431, 0]
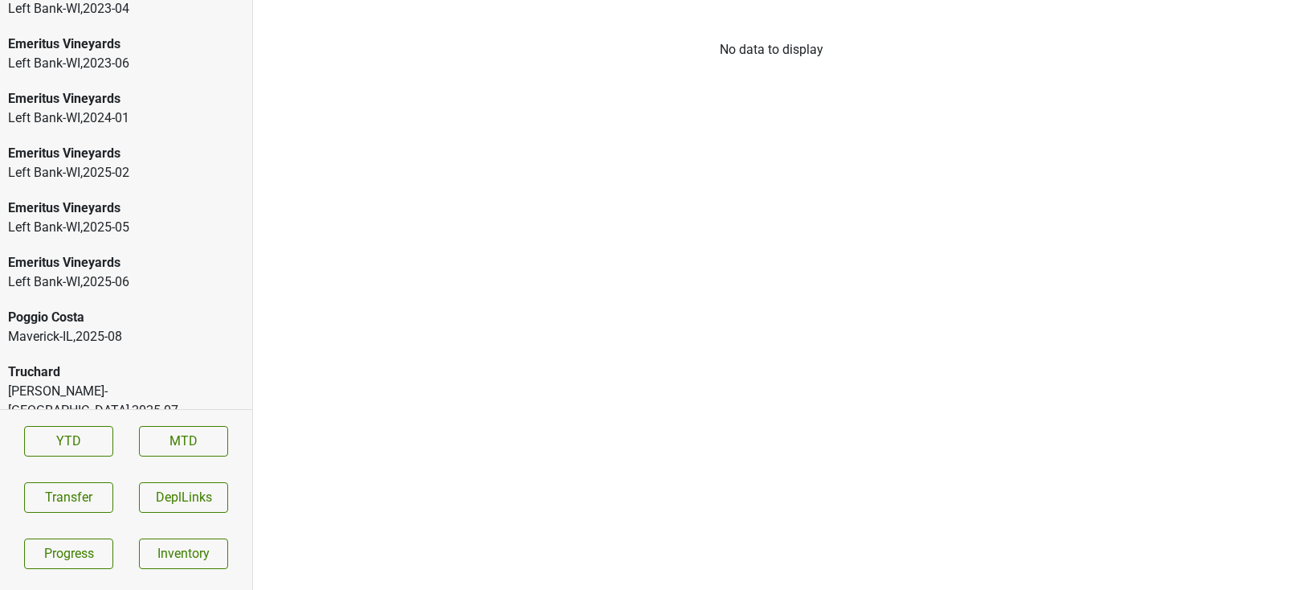
click at [116, 339] on div "Maverick-IL , 2025 - 08" at bounding box center [126, 336] width 236 height 19
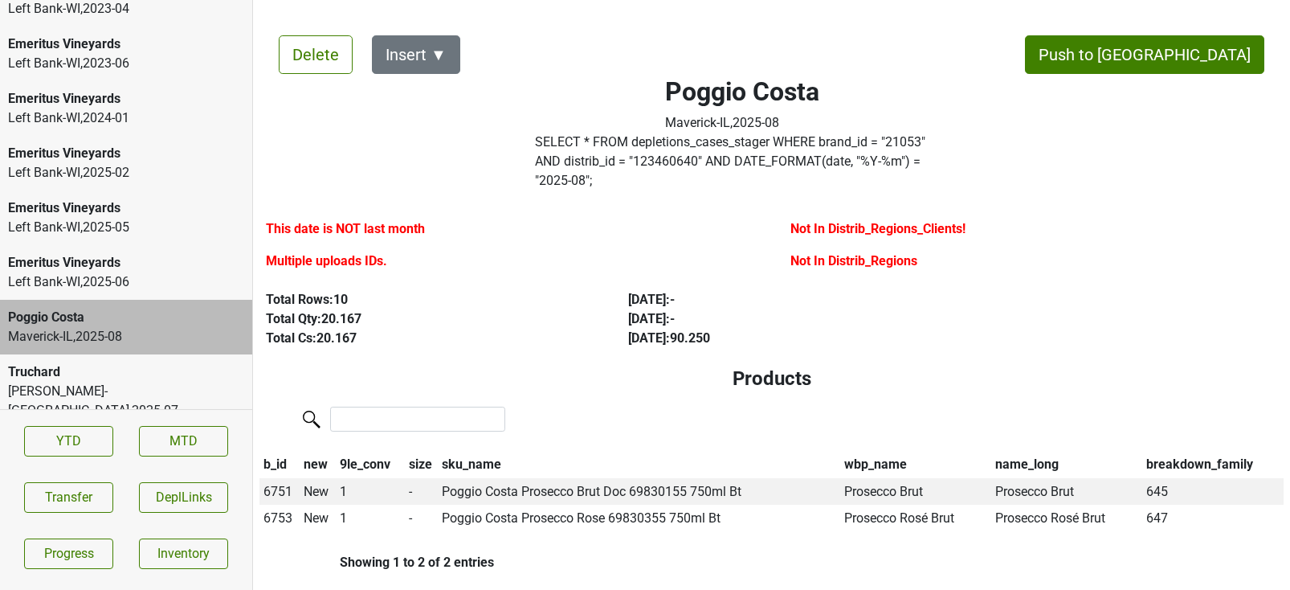
click at [324, 251] on label "Multiple uploads IDs." at bounding box center [326, 260] width 121 height 19
click at [337, 219] on label "This date is NOT last month" at bounding box center [345, 228] width 159 height 19
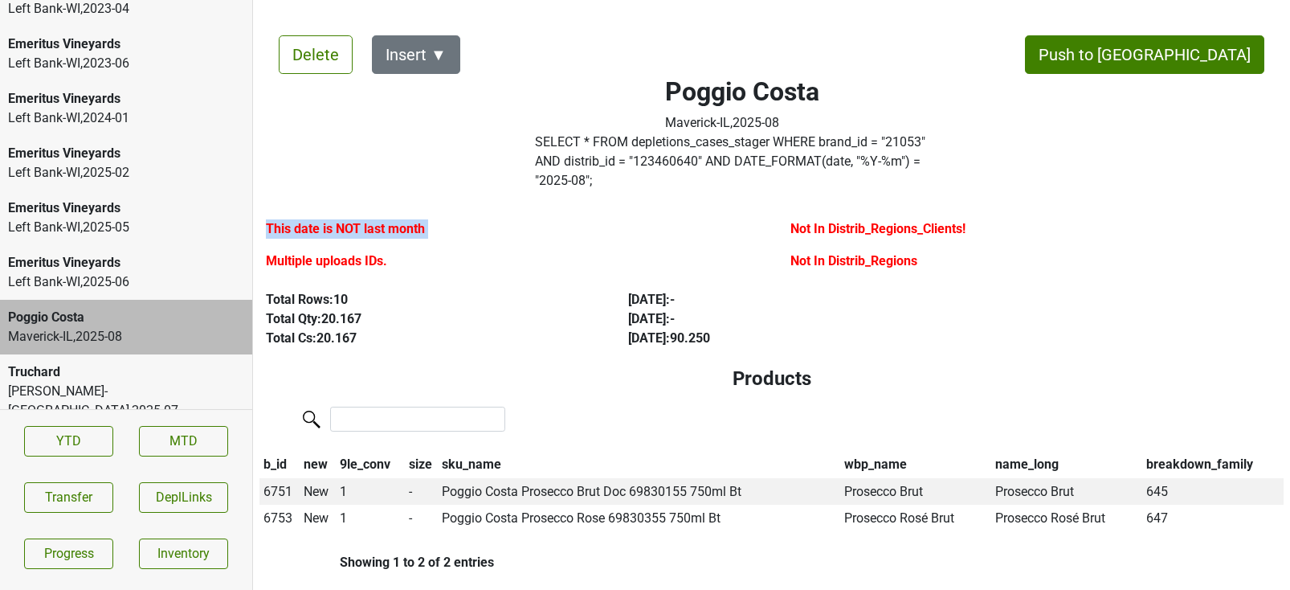
click at [337, 219] on label "This date is NOT last month" at bounding box center [345, 228] width 159 height 19
click at [282, 251] on label "Multiple uploads IDs." at bounding box center [326, 260] width 121 height 19
click at [117, 369] on div "Truchard" at bounding box center [126, 371] width 236 height 19
